Goal: Information Seeking & Learning: Learn about a topic

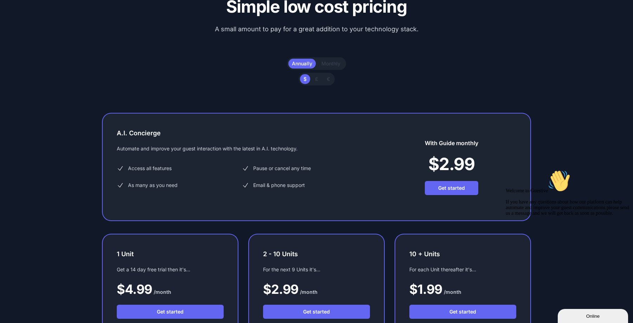
scroll to position [2128, 0]
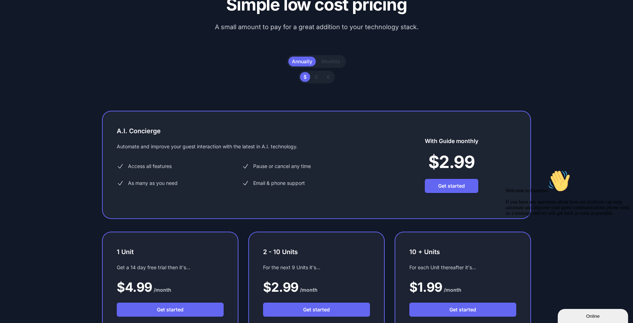
click at [332, 62] on span "Monthly" at bounding box center [330, 61] width 19 height 6
click at [321, 58] on input "Monthly" at bounding box center [321, 58] width 0 height 0
radio input "true"
click at [305, 60] on span "Annually" at bounding box center [302, 61] width 20 height 6
click at [292, 58] on input "Annually" at bounding box center [292, 58] width 0 height 0
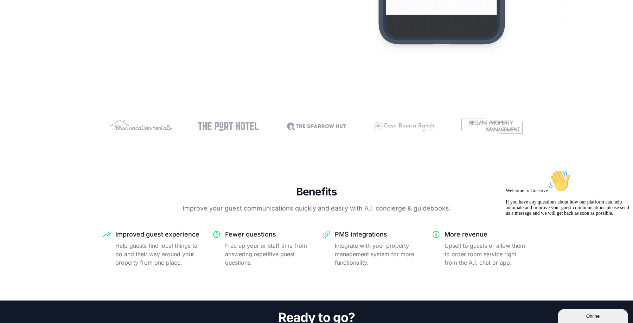
scroll to position [0, 0]
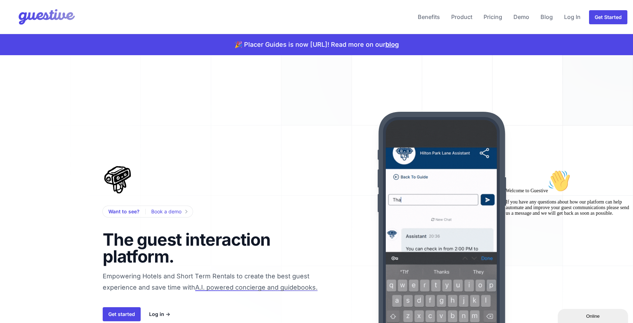
click at [347, 47] on p "🎉 Placer Guides is now [URL]! Read more on our blog" at bounding box center [317, 45] width 164 height 10
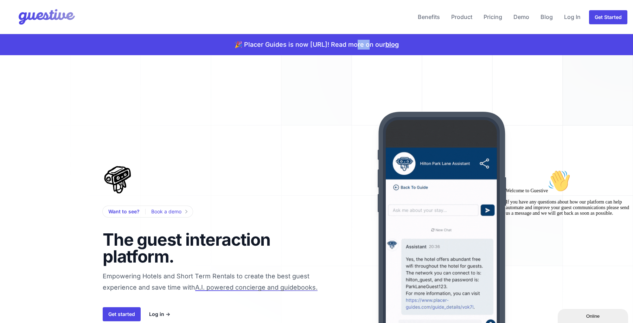
click at [347, 47] on p "🎉 Placer Guides is now [URL]! Read more on our blog" at bounding box center [317, 45] width 164 height 10
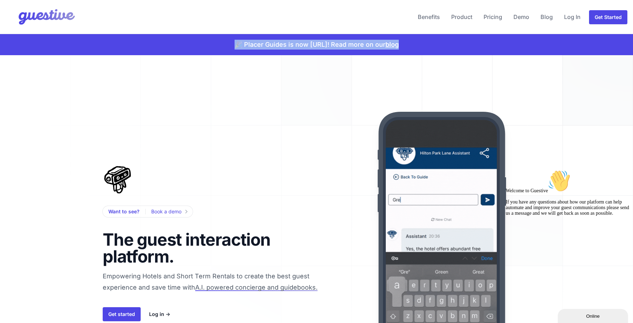
click at [377, 49] on p "🎉 Placer Guides is now [URL]! Read more on our blog" at bounding box center [317, 45] width 164 height 10
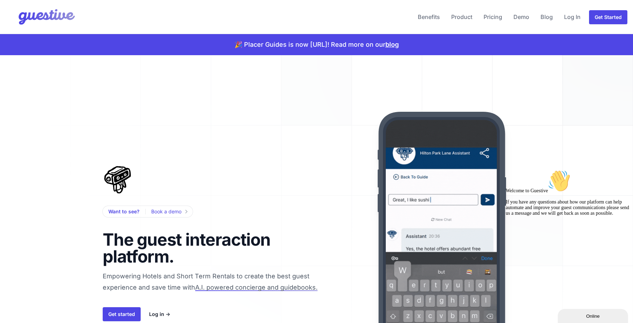
click at [423, 49] on div "🎉 Placer Guides is now [URL]! Read more on our blog" at bounding box center [316, 44] width 633 height 21
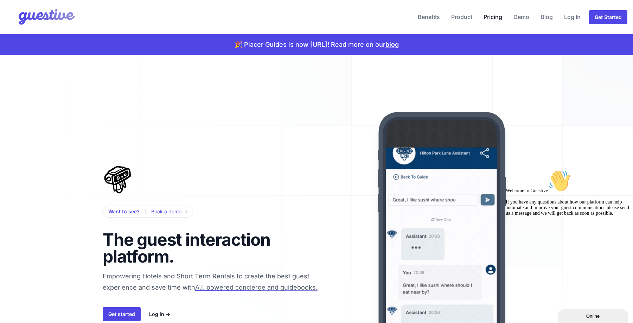
click at [495, 16] on link "Pricing" at bounding box center [493, 16] width 24 height 17
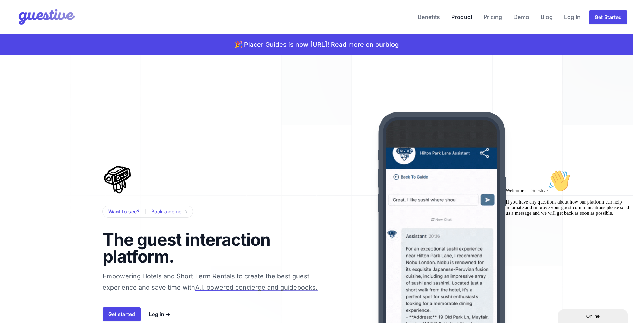
click at [459, 19] on link "Product" at bounding box center [461, 16] width 27 height 17
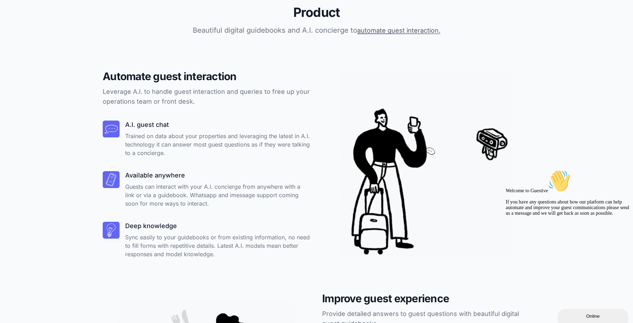
scroll to position [1166, 0]
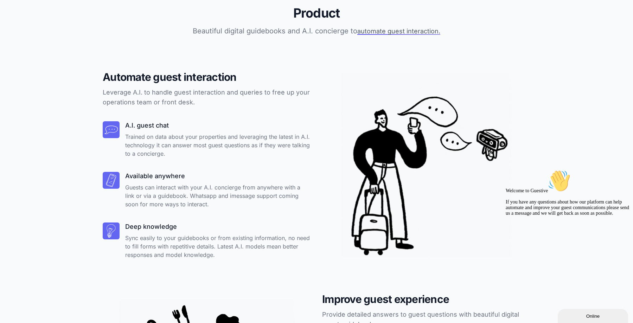
click at [402, 140] on img at bounding box center [426, 165] width 176 height 184
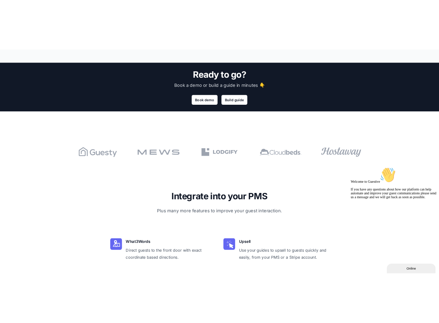
scroll to position [1848, 0]
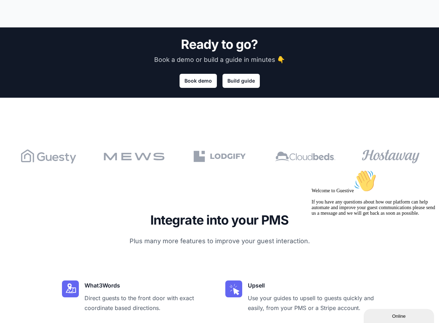
click at [295, 114] on div at bounding box center [219, 140] width 439 height 84
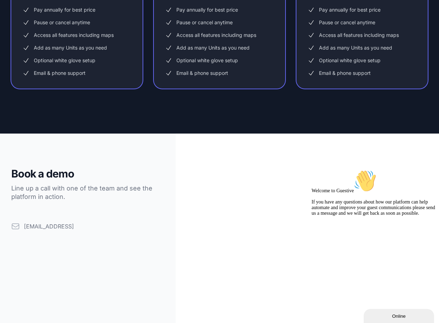
scroll to position [3160, 0]
